Goal: Transaction & Acquisition: Purchase product/service

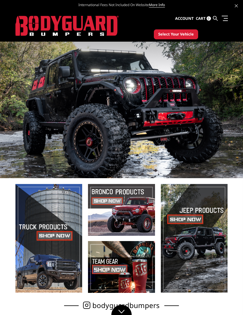
click at [163, 35] on span "Select Your Vehicle" at bounding box center [175, 34] width 35 height 6
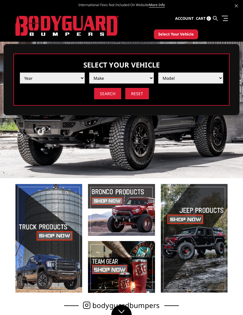
click at [53, 78] on select "Year 2025 2024 2023 2022 2021 2020 2019 2018 2017 2016 2015 2014 2013 2012 2011…" at bounding box center [52, 77] width 65 height 11
select select "yr_2022"
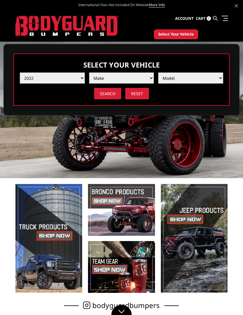
click at [120, 75] on select "Make Chevrolet Ford GMC Ram Toyota" at bounding box center [121, 77] width 65 height 11
select select "mk_ford"
click at [164, 83] on select "Model F150 F150 Raptor F250 / F350 F450 F550" at bounding box center [190, 77] width 65 height 11
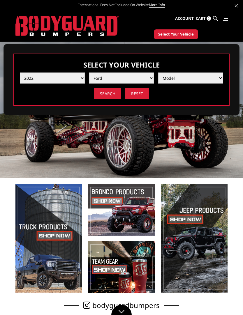
select select "md_f250-f350"
click at [102, 96] on input "Search" at bounding box center [107, 93] width 27 height 11
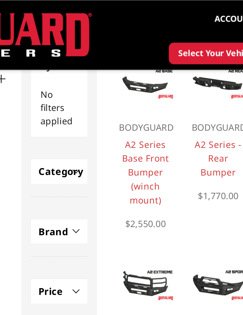
scroll to position [54, 0]
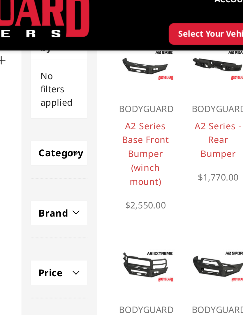
click at [110, 77] on button "+" at bounding box center [111, 78] width 3 height 3
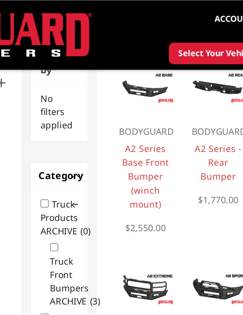
scroll to position [51, 0]
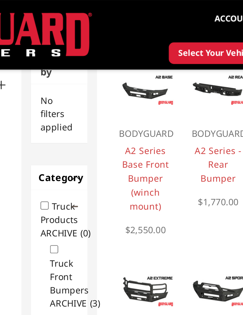
click at [95, 92] on li "Truck Products ARCHIVE (0) Truck Front Bumpers ARCHIVE (3)" at bounding box center [103, 116] width 17 height 52
click at [109, 95] on span at bounding box center [110, 94] width 3 height 3
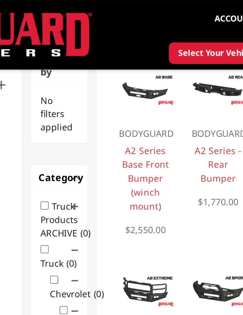
click at [109, 94] on span at bounding box center [110, 94] width 3 height 3
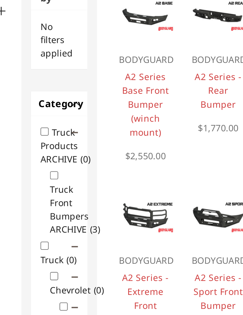
click at [109, 93] on span at bounding box center [110, 94] width 3 height 3
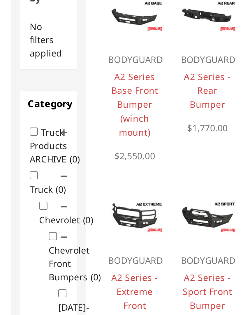
click at [94, 78] on h4 "Category" at bounding box center [103, 81] width 19 height 7
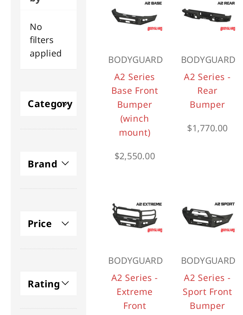
click at [110, 80] on button "+" at bounding box center [111, 81] width 3 height 3
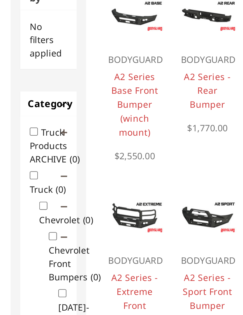
click at [94, 78] on h4 "Category" at bounding box center [103, 81] width 19 height 7
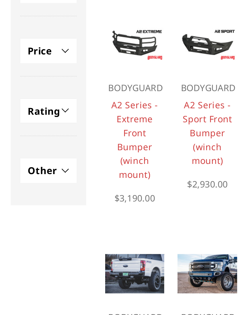
click at [110, 190] on button "+" at bounding box center [111, 191] width 3 height 3
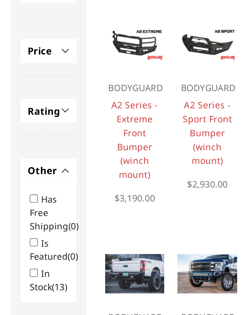
click at [110, 190] on button "-" at bounding box center [111, 191] width 3 height 3
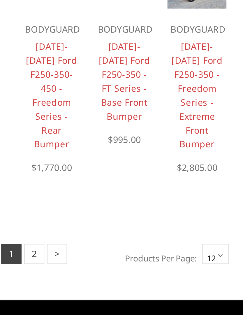
scroll to position [255, 0]
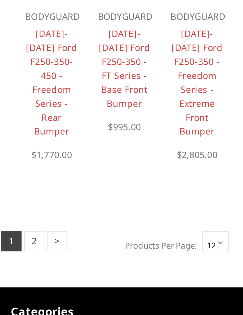
click at [212, 265] on select "12 15 18 21 24" at bounding box center [218, 269] width 12 height 9
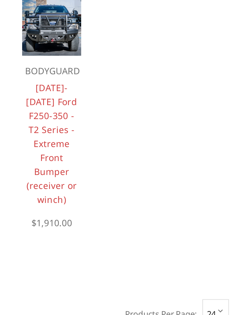
scroll to position [342, 0]
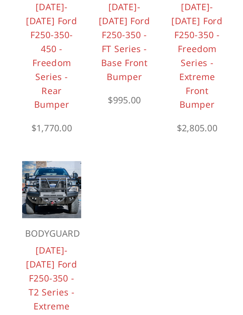
click at [129, 158] on img at bounding box center [142, 171] width 27 height 26
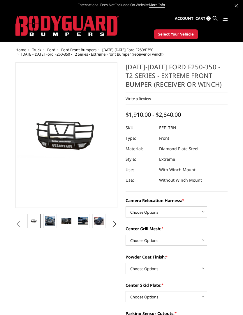
click at [50, 223] on img at bounding box center [50, 221] width 10 height 10
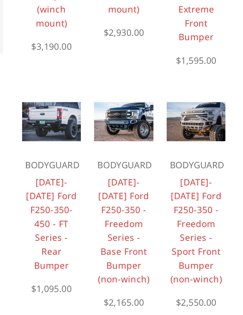
scroll to position [76, 0]
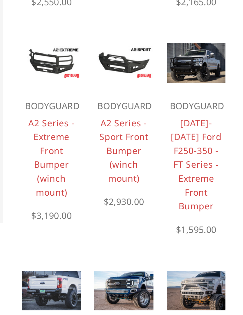
click at [196, 100] on img at bounding box center [209, 109] width 27 height 18
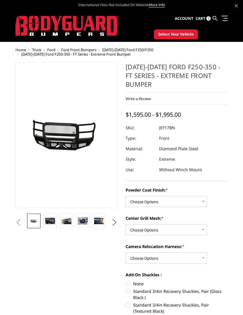
click at [53, 220] on img at bounding box center [50, 221] width 10 height 7
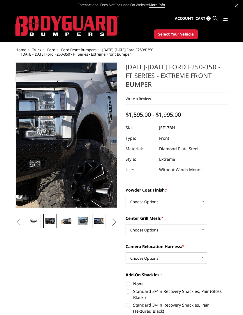
click at [78, 158] on img at bounding box center [36, 119] width 372 height 248
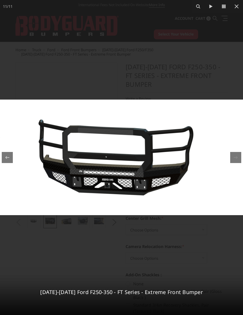
click at [237, 12] on button at bounding box center [236, 6] width 13 height 13
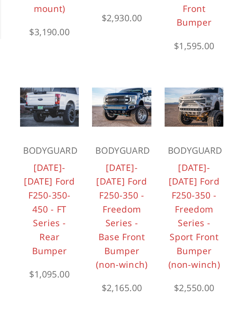
click at [131, 52] on p "BODYGUARD" at bounding box center [143, 48] width 24 height 7
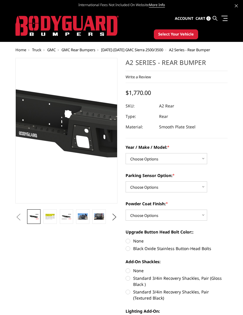
click at [74, 158] on img at bounding box center [45, 118] width 372 height 209
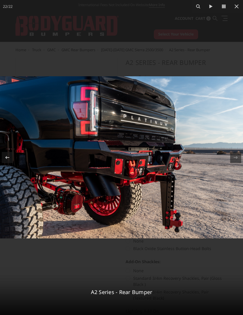
click at [237, 12] on button at bounding box center [236, 6] width 13 height 13
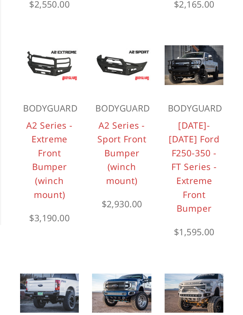
click at [129, 113] on img at bounding box center [142, 120] width 27 height 15
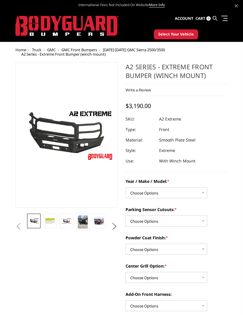
click at [23, 222] on button "Previous" at bounding box center [18, 226] width 9 height 9
click at [23, 223] on button "Previous" at bounding box center [18, 226] width 9 height 9
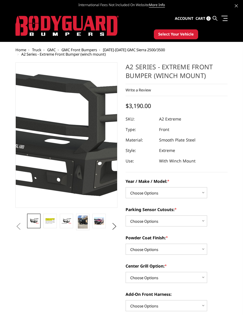
click at [69, 152] on img at bounding box center [59, 127] width 372 height 209
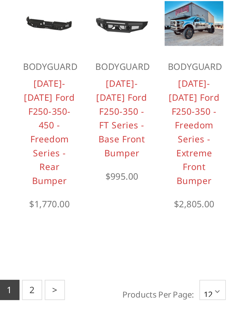
scroll to position [233, 0]
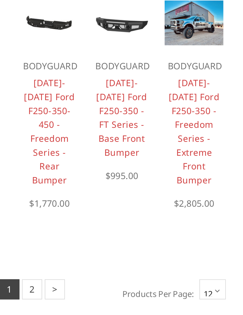
click at [212, 287] on select "12 15 18 21 24" at bounding box center [218, 291] width 12 height 9
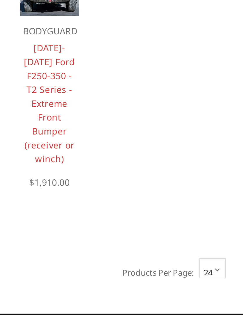
scroll to position [361, 0]
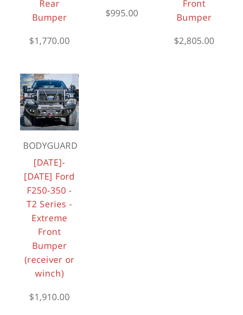
click at [129, 140] on img at bounding box center [142, 153] width 27 height 26
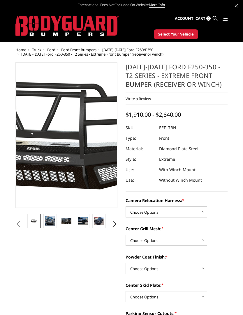
click at [72, 141] on img at bounding box center [52, 133] width 372 height 177
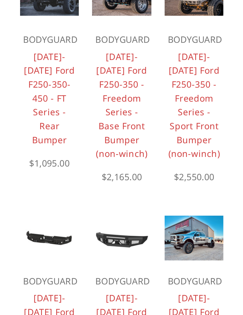
click at [196, 25] on img at bounding box center [209, 16] width 27 height 18
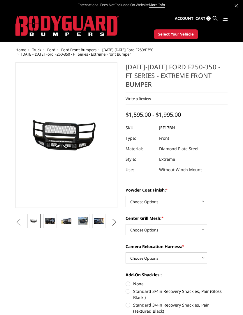
click at [23, 221] on button "Previous" at bounding box center [18, 222] width 9 height 9
click at [52, 220] on img at bounding box center [50, 221] width 10 height 7
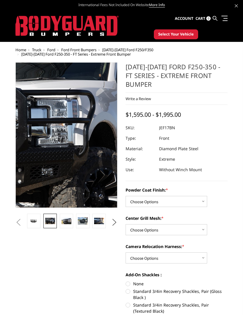
click at [73, 147] on img at bounding box center [48, 127] width 372 height 248
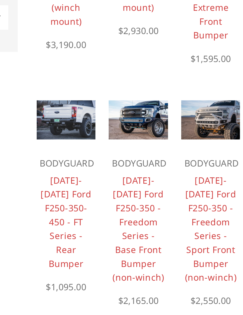
click at [129, 59] on img at bounding box center [142, 51] width 27 height 15
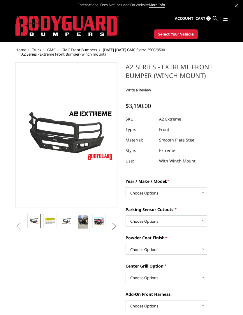
click at [83, 223] on img at bounding box center [83, 221] width 10 height 13
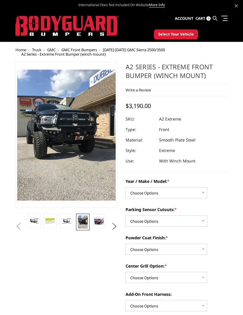
scroll to position [2, 0]
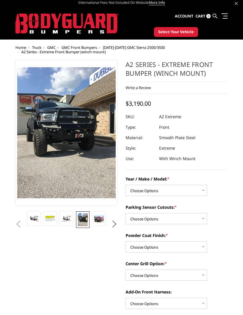
click at [180, 28] on button "Select Your Vehicle" at bounding box center [176, 32] width 44 height 10
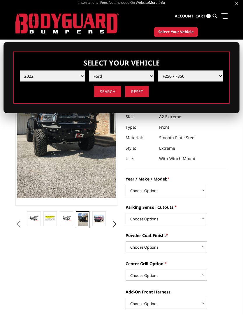
click at [215, 148] on dl "SKU: A2 Extreme UPC: Type: Front Material: Smooth Plate Steel Style: Extreme Us…" at bounding box center [176, 137] width 102 height 52
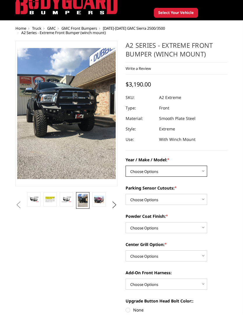
click at [198, 172] on select "Choose Options Chevrolet 20-23 2500 / 3500 Ford 17-22 F250 / F350 Ford 17-22 F4…" at bounding box center [165, 171] width 81 height 11
select select "826"
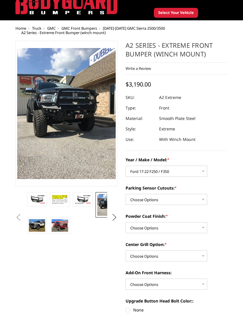
click at [37, 228] on img at bounding box center [37, 225] width 16 height 12
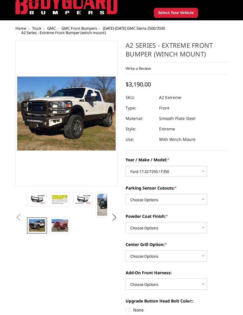
click at [58, 226] on img at bounding box center [59, 225] width 16 height 12
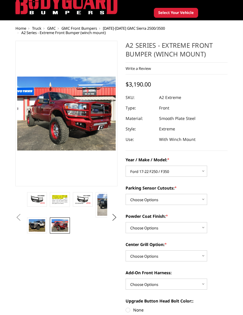
click at [100, 208] on img at bounding box center [105, 205] width 16 height 22
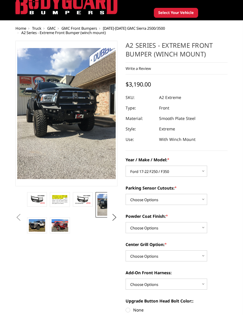
click at [115, 220] on button "Next" at bounding box center [114, 217] width 9 height 9
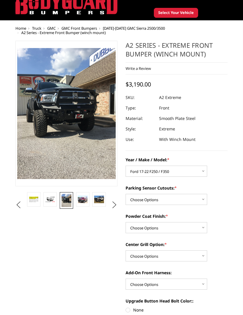
click at [80, 203] on img at bounding box center [83, 198] width 10 height 7
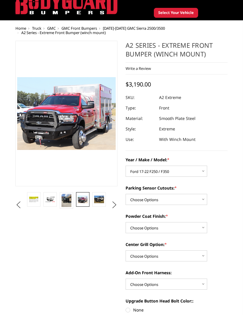
click at [103, 204] on link at bounding box center [98, 199] width 13 height 15
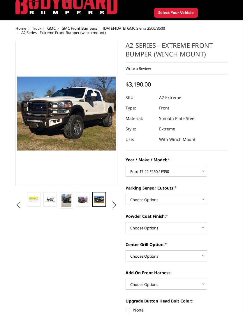
click at [115, 208] on button "Next" at bounding box center [114, 204] width 9 height 9
click at [98, 203] on img at bounding box center [99, 199] width 10 height 8
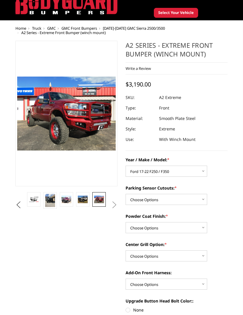
click at [114, 207] on button "Next" at bounding box center [114, 204] width 9 height 9
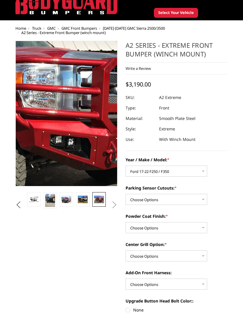
click at [85, 126] on img at bounding box center [16, 101] width 372 height 279
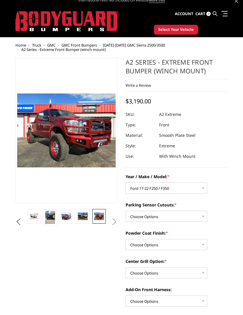
scroll to position [0, 0]
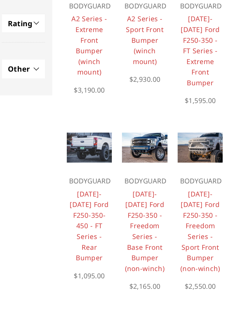
click at [163, 81] on img at bounding box center [176, 72] width 27 height 15
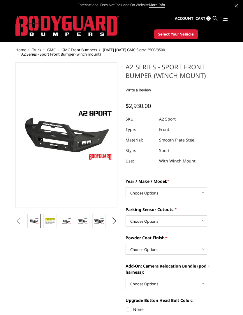
click at [53, 223] on img at bounding box center [50, 220] width 10 height 7
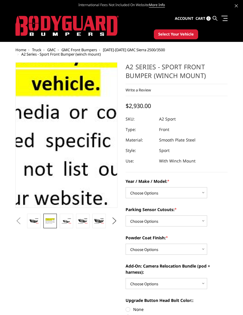
click at [83, 166] on img at bounding box center [23, 112] width 372 height 254
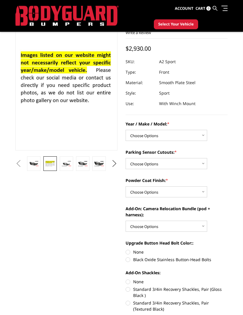
scroll to position [42, 0]
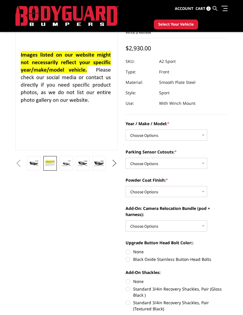
click at [204, 131] on select "Choose Options Chevrolet 20-23 2500 / 3500 Ford 17-22 F250 / F350 Ford 17-22 F4…" at bounding box center [165, 134] width 81 height 11
select select "826"
click at [195, 167] on select "Choose Options Yes - I have front parking sensors No - I do NOT have parking se…" at bounding box center [165, 163] width 81 height 11
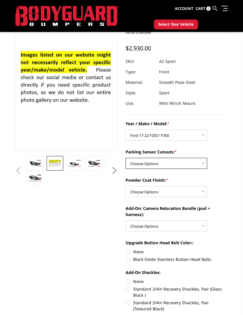
select select "541"
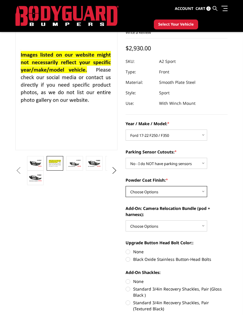
click at [199, 195] on select "Choose Options Bare metal (included) Texture Black Powder Coat" at bounding box center [165, 191] width 81 height 11
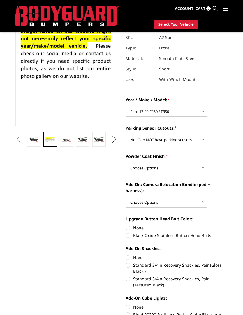
click at [189, 171] on select "Choose Options Bare metal (included) Texture Black Powder Coat" at bounding box center [165, 167] width 81 height 11
select select "520"
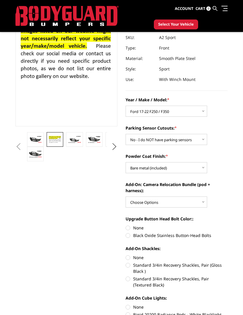
click at [196, 201] on select "Choose Options WITH front camera relocation harness + pod mount WITHOUT front c…" at bounding box center [165, 201] width 81 height 11
select select "1700"
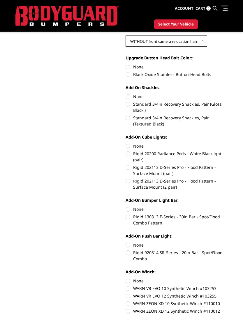
scroll to position [227, 0]
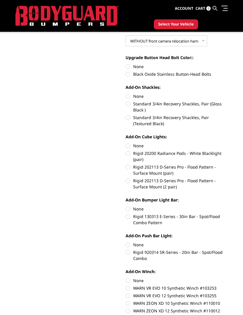
click at [162, 183] on label "Rigid 202113 D-Series Pro - Flood Pattern - Surface Mount (2 pair)" at bounding box center [176, 184] width 102 height 12
click at [227, 164] on input "Rigid 202113 D-Series Pro - Flood Pattern - Surface Mount (2 pair)" at bounding box center [227, 164] width 0 height 0
radio input "true"
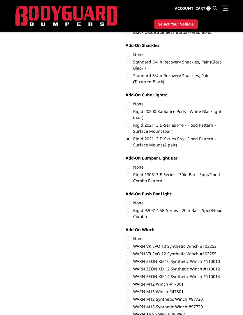
scroll to position [269, 0]
click at [153, 177] on label "Rigid 130313 E-Series - 30in Bar - Spot/Flood Combo Pattern" at bounding box center [176, 177] width 102 height 12
click at [227, 164] on input "Rigid 130313 E-Series - 30in Bar - Spot/Flood Combo Pattern" at bounding box center [227, 164] width 0 height 0
radio input "true"
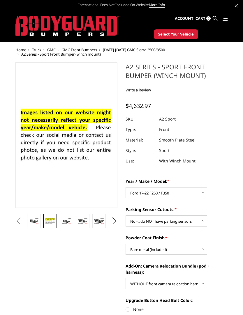
scroll to position [7, 0]
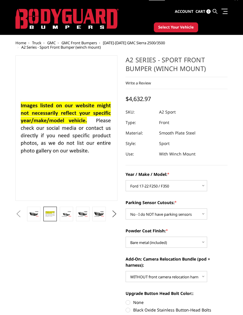
click at [84, 214] on img at bounding box center [83, 214] width 10 height 6
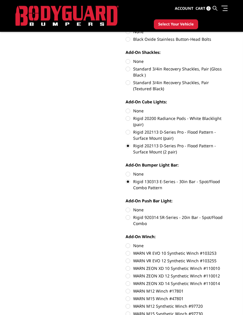
scroll to position [262, 0]
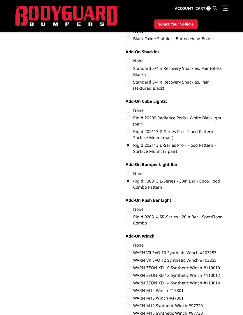
click at [129, 219] on label "Rigid 920314 SR-Series - 20in Bar - Spot/Flood Combo" at bounding box center [176, 220] width 102 height 12
click at [227, 207] on input "Rigid 920314 SR-Series - 20in Bar - Spot/Flood Combo" at bounding box center [227, 206] width 0 height 0
radio input "true"
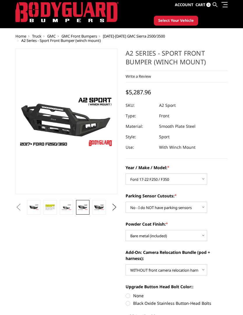
scroll to position [13, 0]
